Goal: Information Seeking & Learning: Learn about a topic

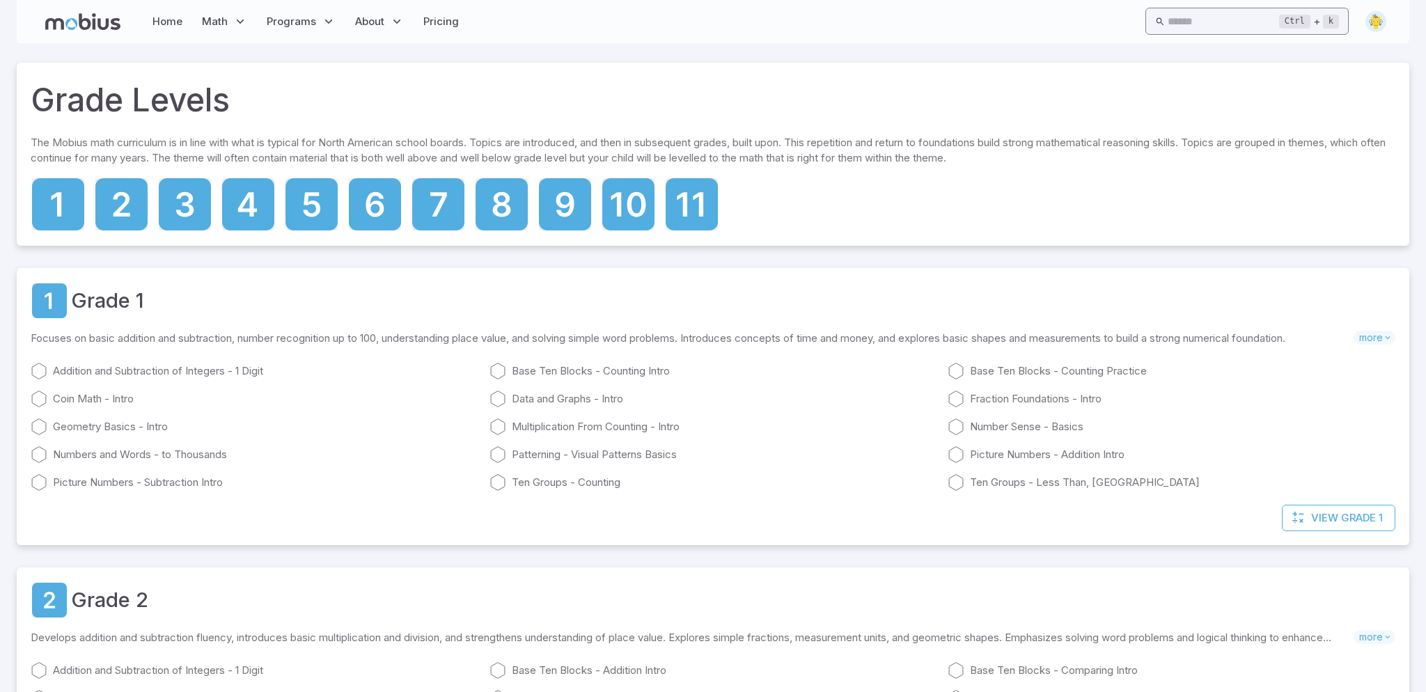
click at [1208, 13] on input "text" at bounding box center [1222, 21] width 111 height 27
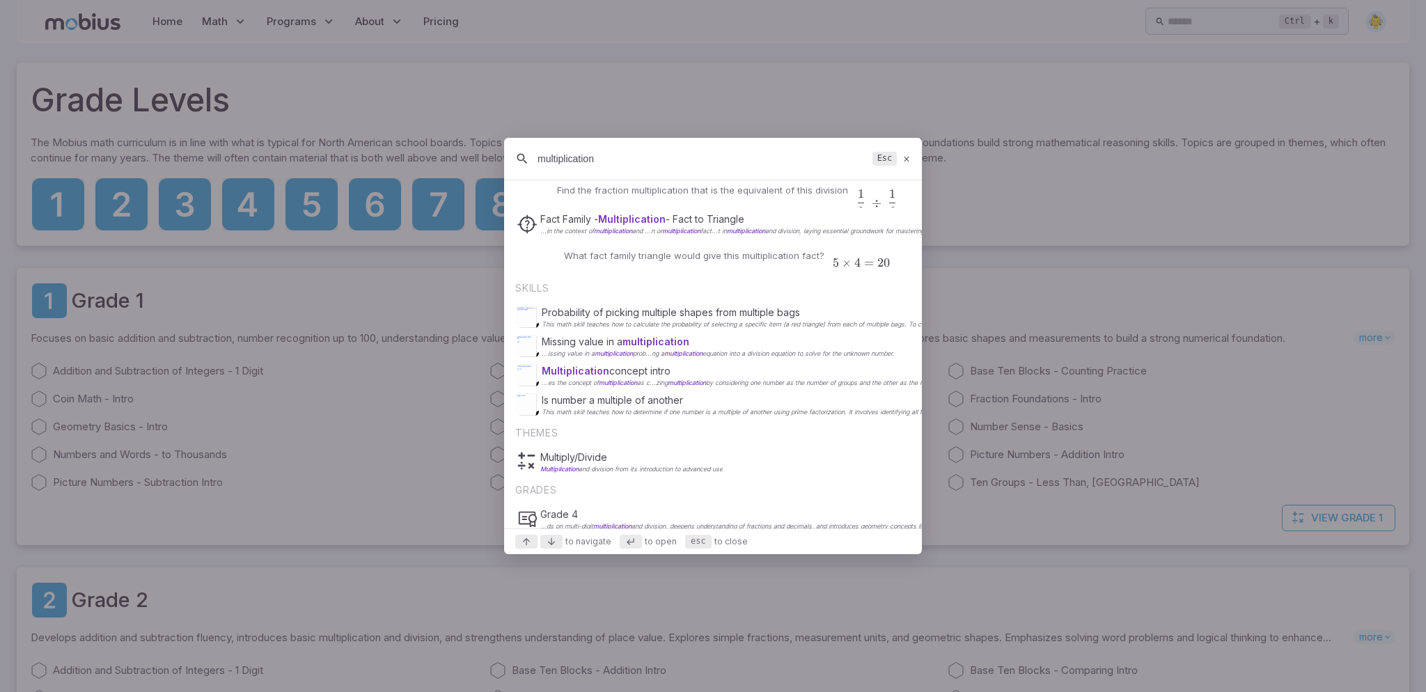
scroll to position [491, 0]
type input "multiplication"
click at [600, 455] on p "Multiply/Divide" at bounding box center [631, 454] width 182 height 14
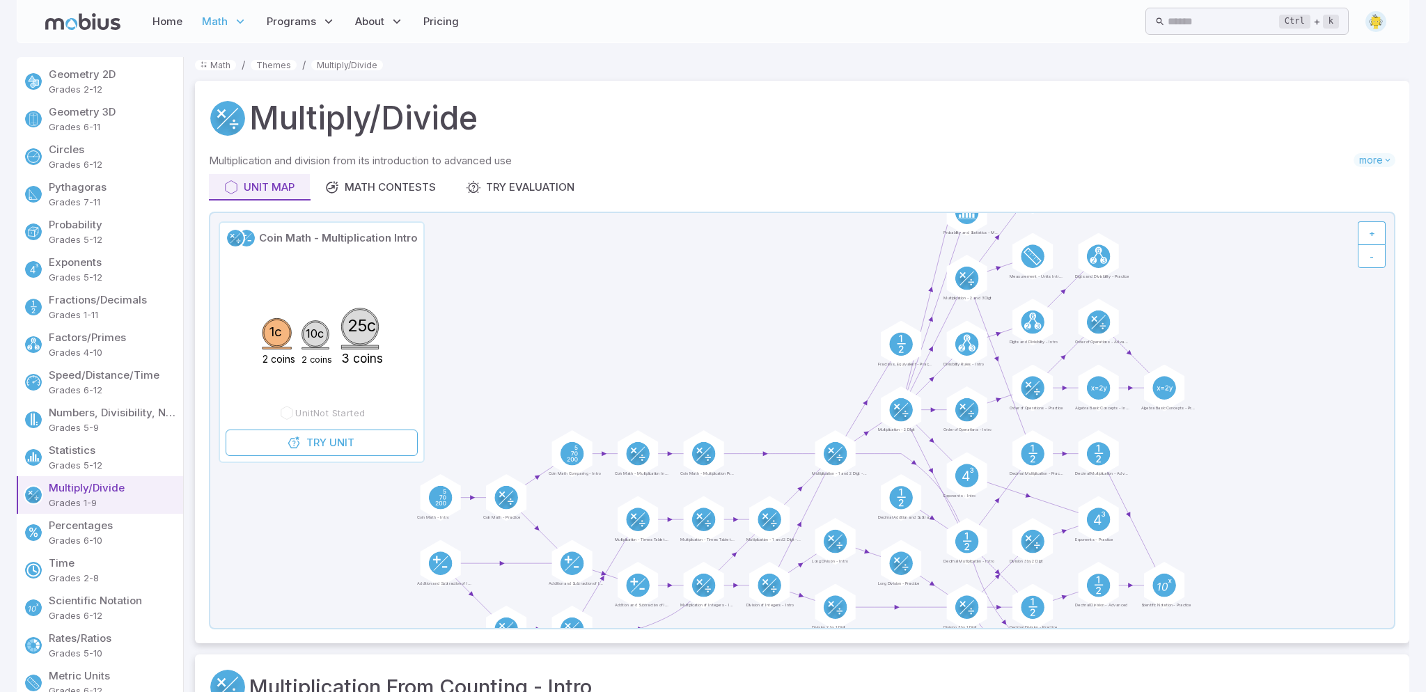
click at [81, 84] on p "Grades 2-12" at bounding box center [113, 89] width 129 height 14
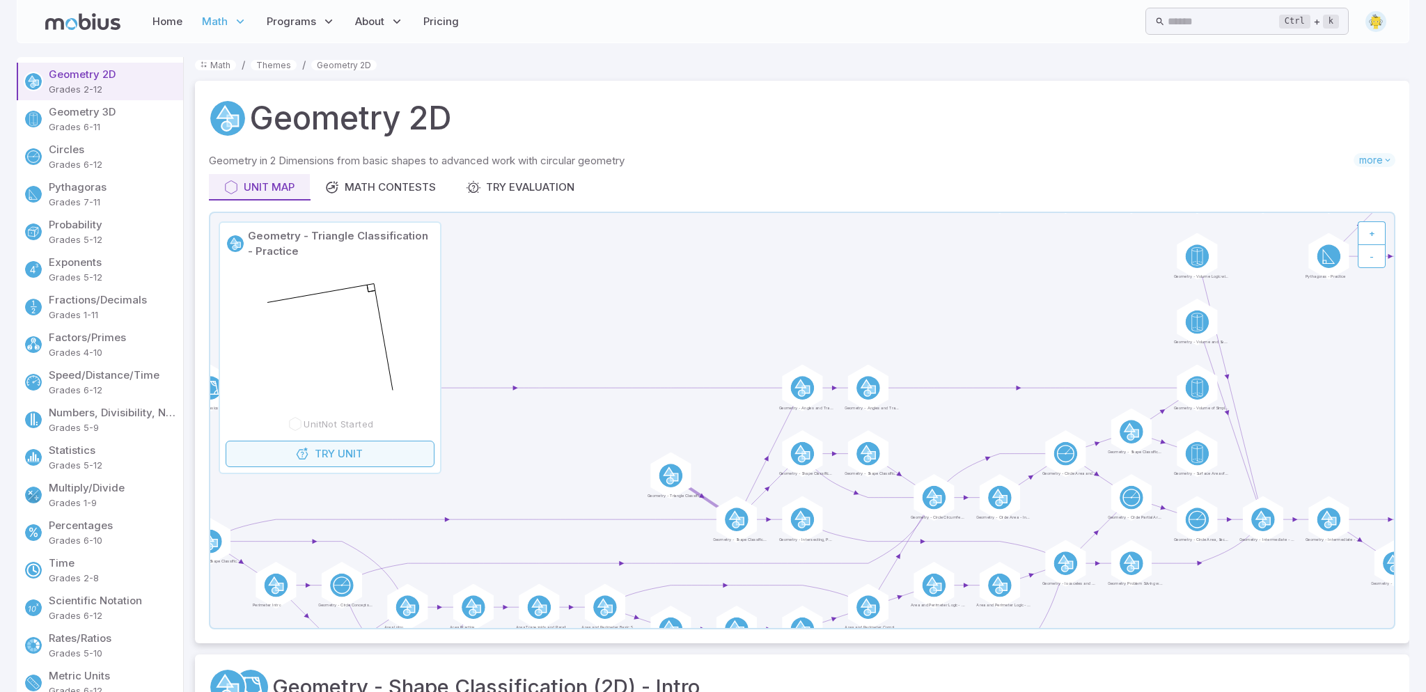
click at [372, 459] on link "Try Unit" at bounding box center [330, 454] width 209 height 26
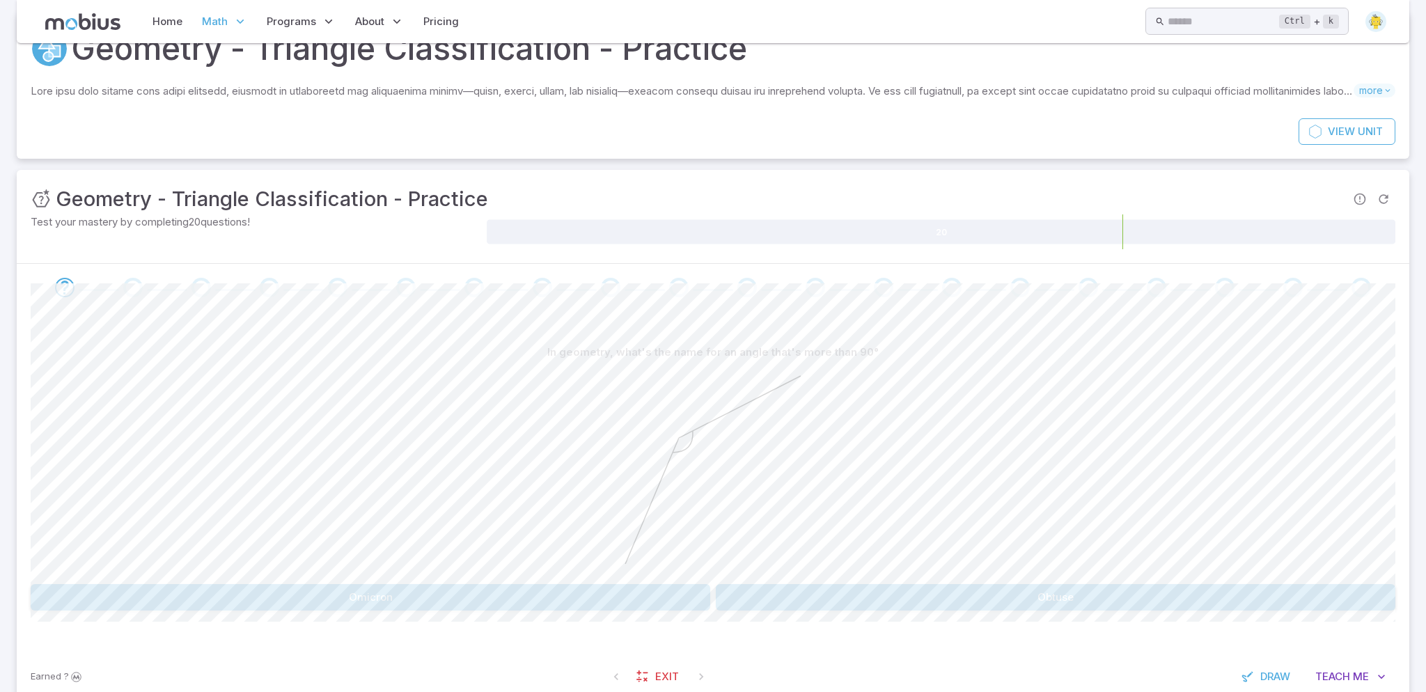
scroll to position [106, 0]
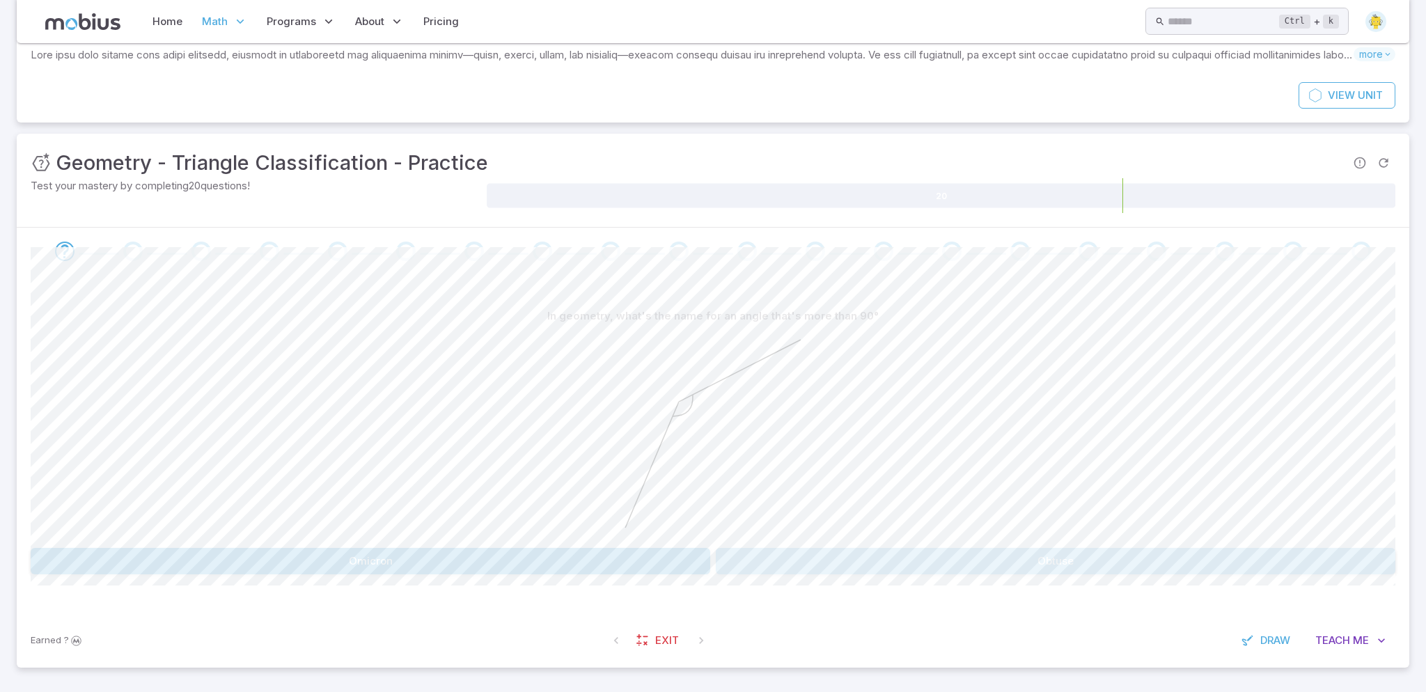
click at [851, 550] on button "Obtuse" at bounding box center [1055, 561] width 679 height 26
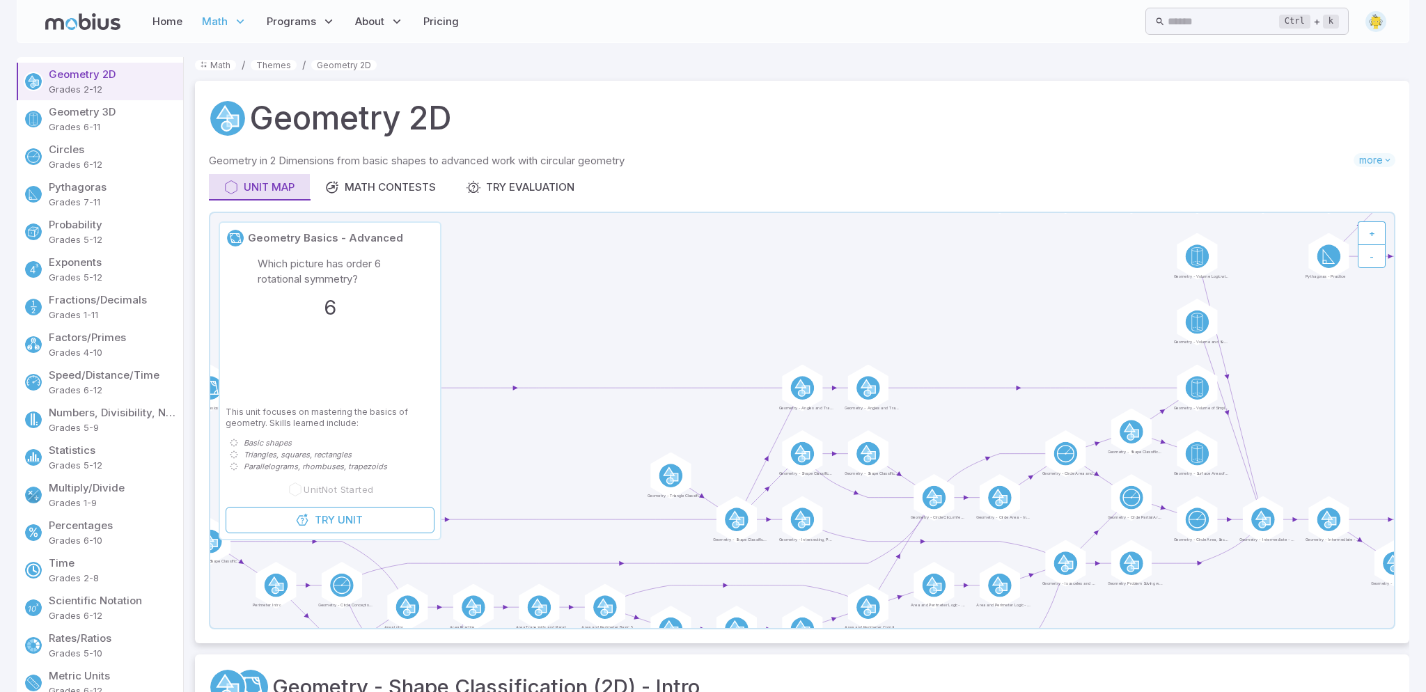
click at [266, 182] on div "Unit Map" at bounding box center [259, 187] width 70 height 15
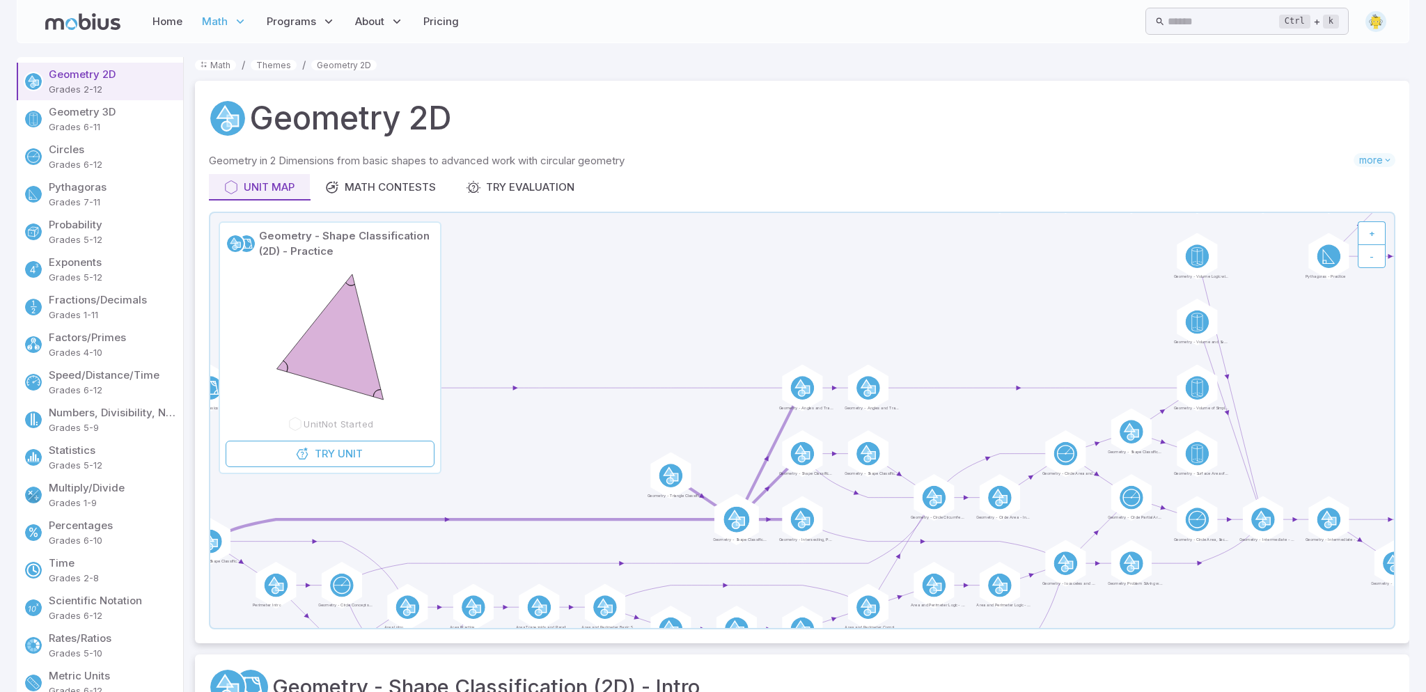
click at [738, 519] on icon at bounding box center [734, 520] width 11 height 18
click at [366, 455] on link "Try Unit" at bounding box center [330, 454] width 209 height 26
